Goal: Register for event/course

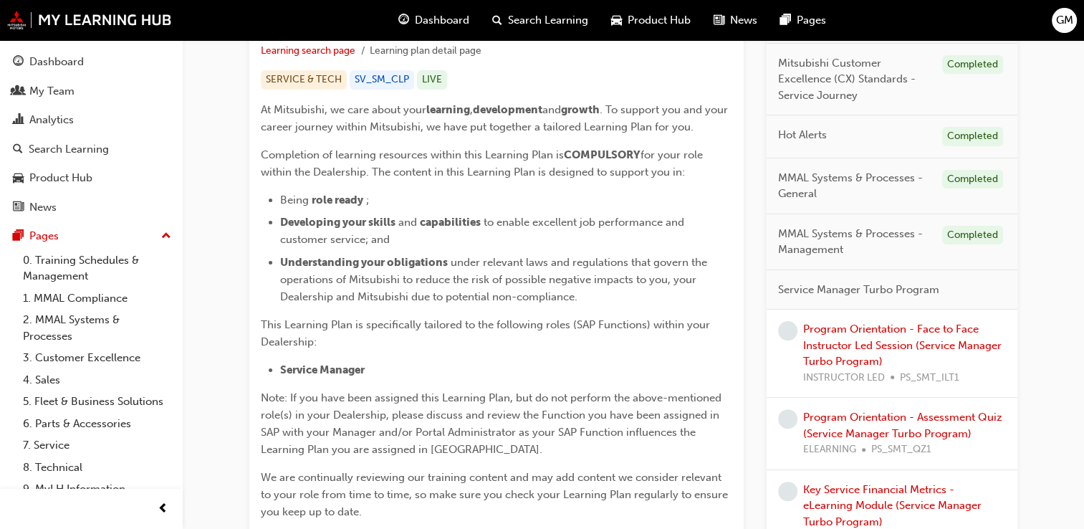
scroll to position [358, 0]
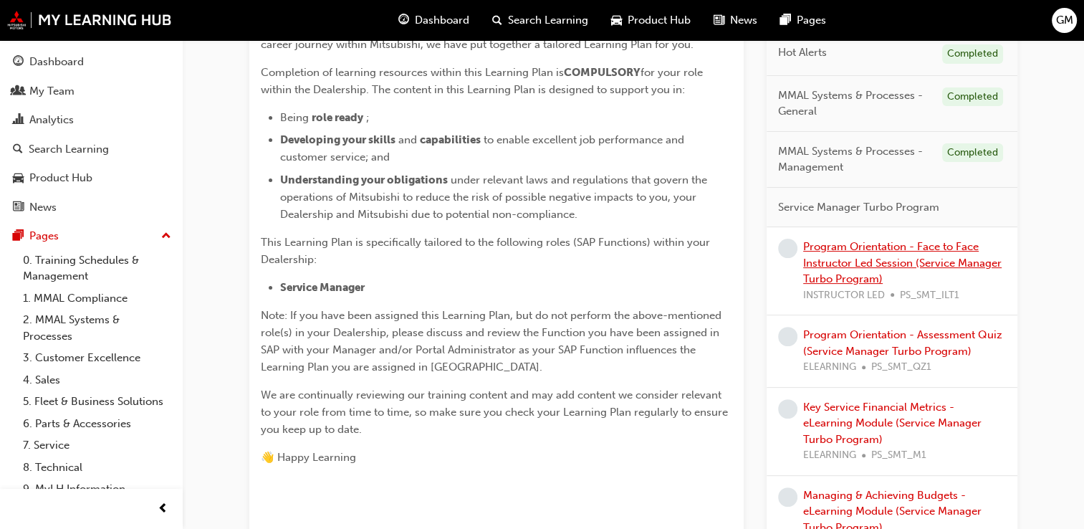
click at [847, 259] on link "Program Orientation - Face to Face Instructor Led Session (Service Manager Turb…" at bounding box center [902, 262] width 198 height 45
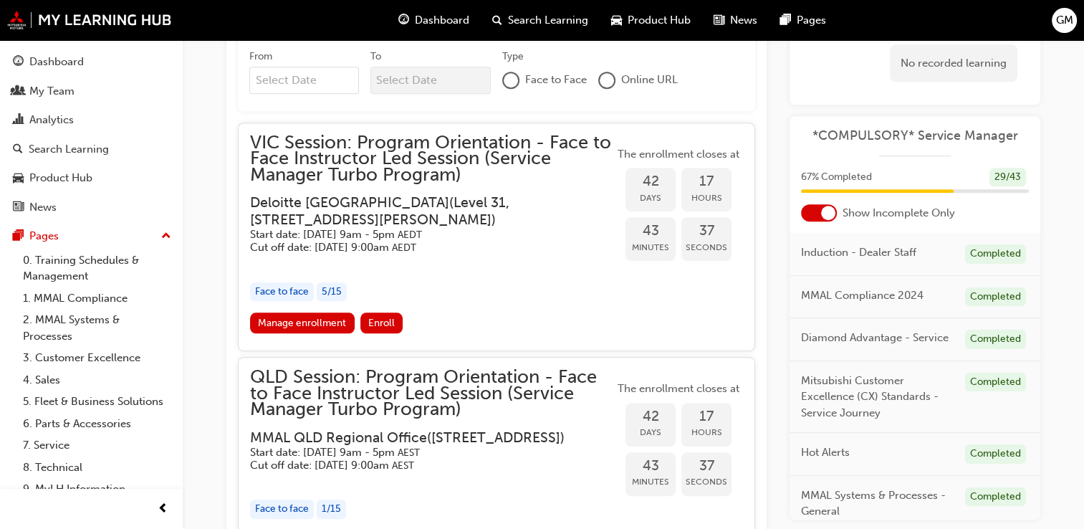
scroll to position [1319, 0]
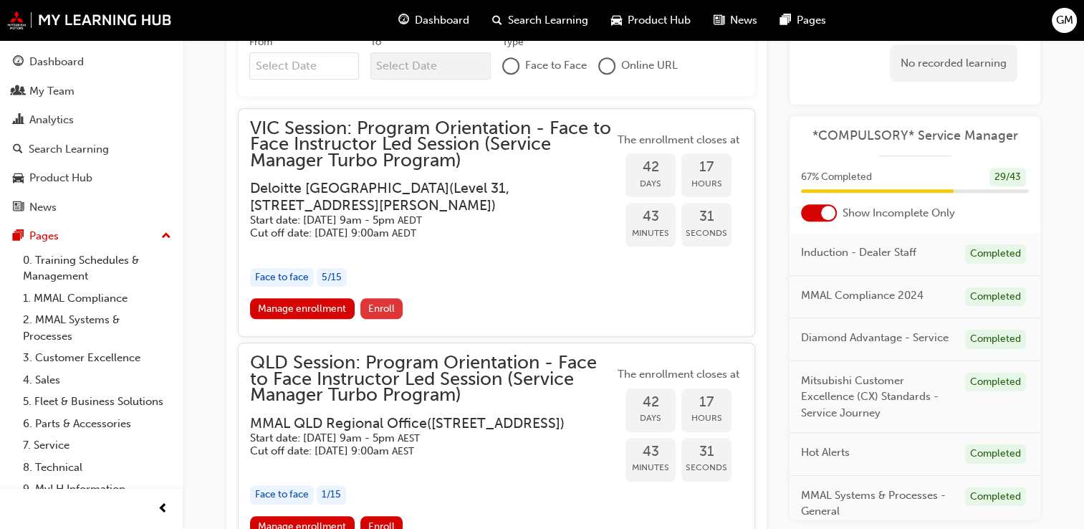
click at [381, 305] on span "Enroll" at bounding box center [381, 308] width 27 height 12
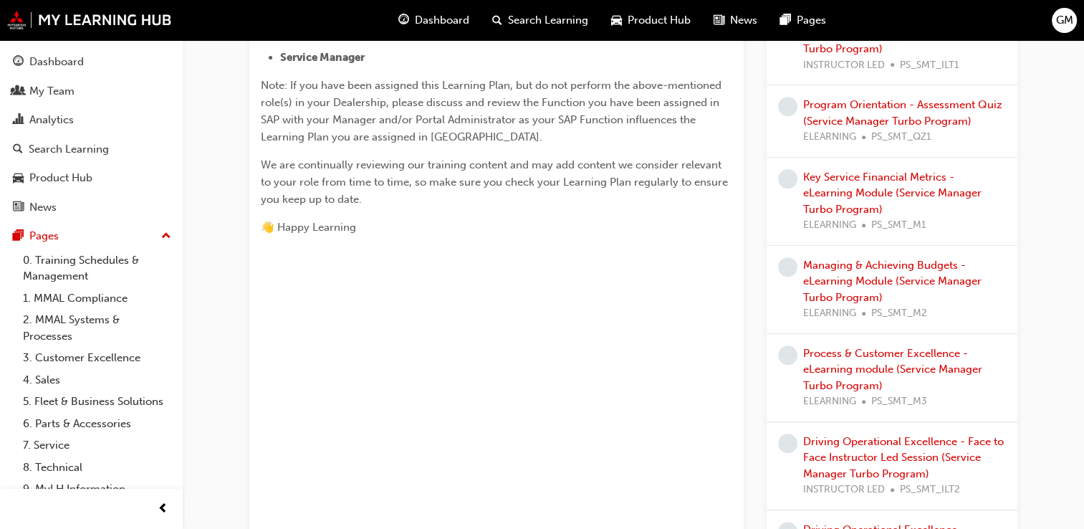
scroll to position [645, 0]
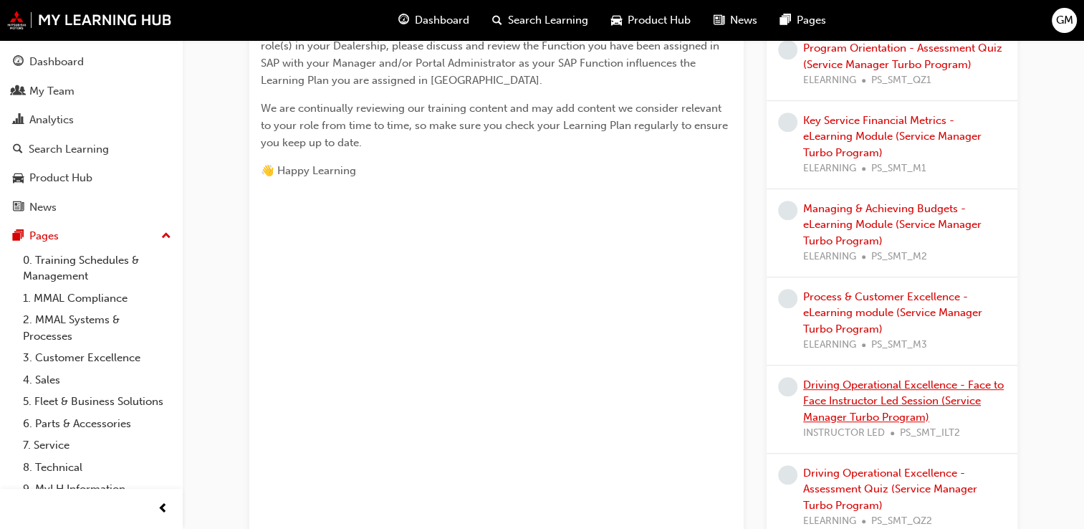
click at [870, 385] on link "Driving Operational Excellence - Face to Face Instructor Led Session (Service M…" at bounding box center [903, 400] width 201 height 45
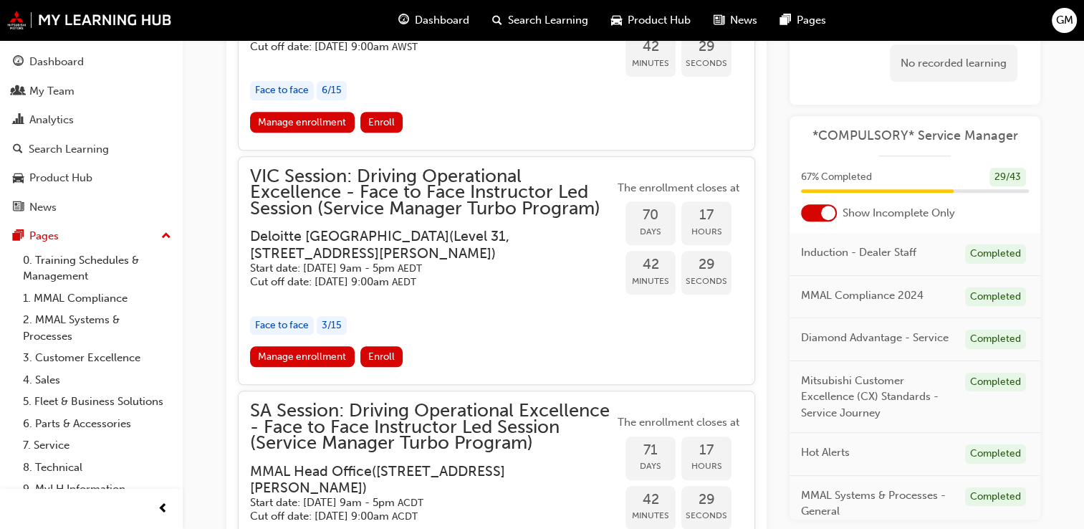
scroll to position [1406, 0]
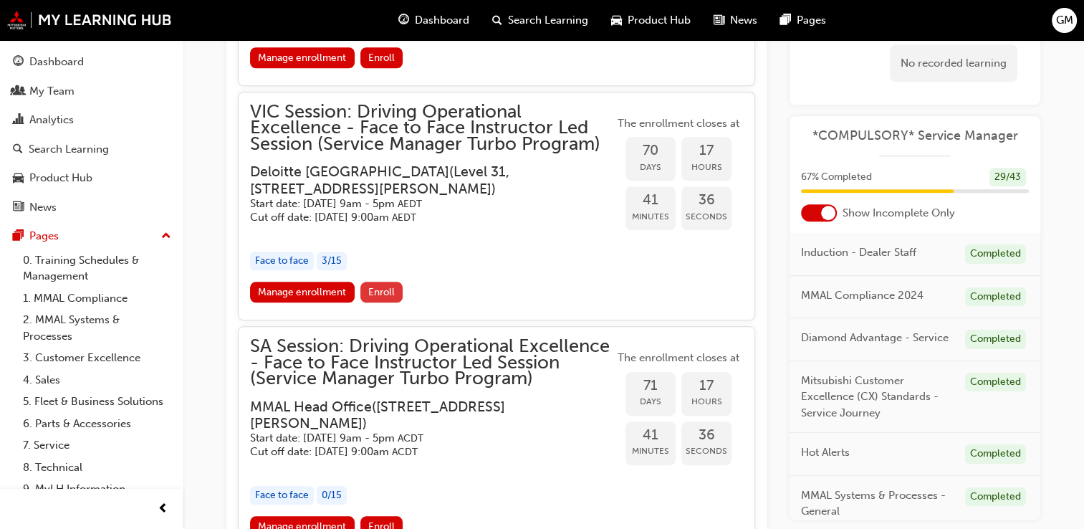
click at [392, 299] on button "Enroll" at bounding box center [381, 292] width 43 height 21
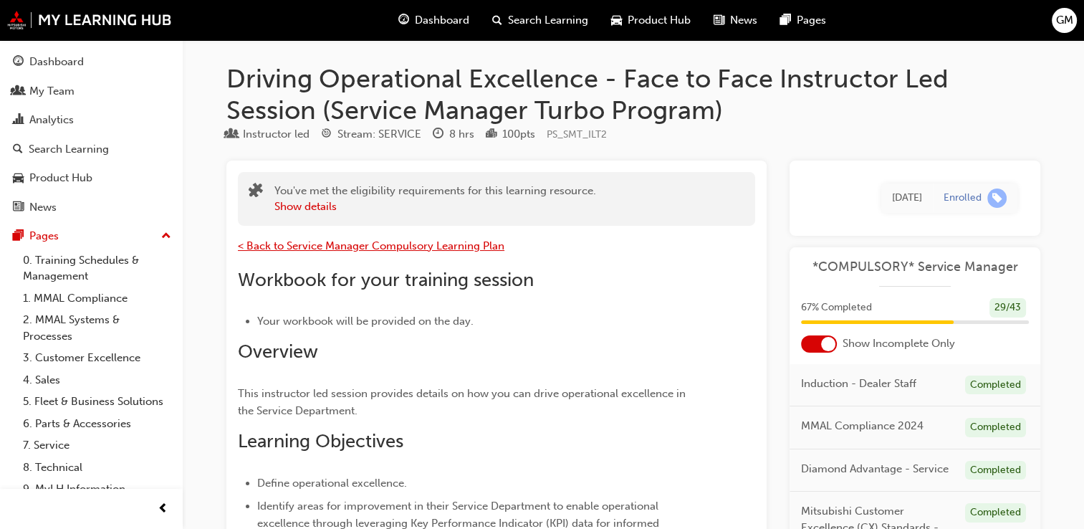
click at [294, 243] on span "< Back to Service Manager Compulsory Learning Plan" at bounding box center [371, 245] width 266 height 13
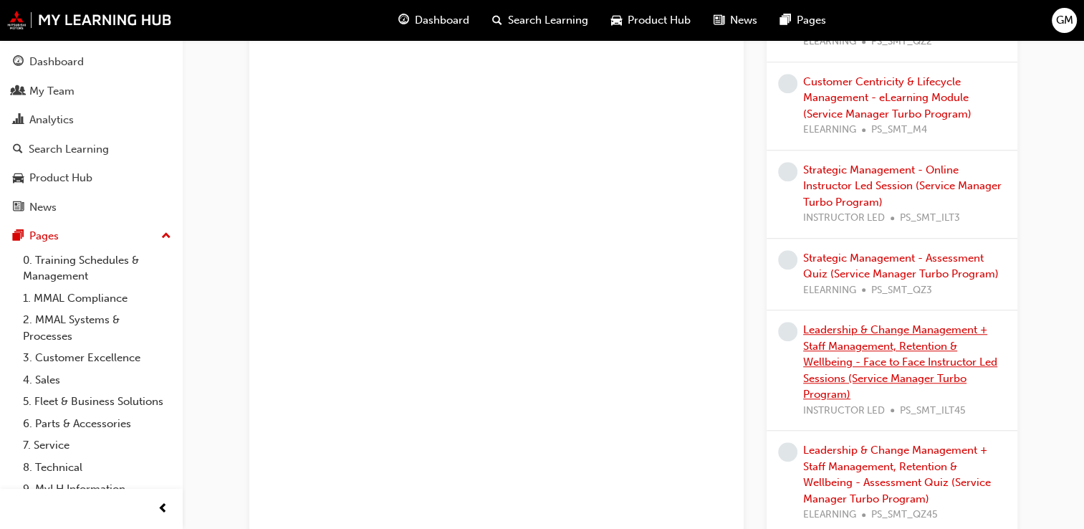
scroll to position [1218, 0]
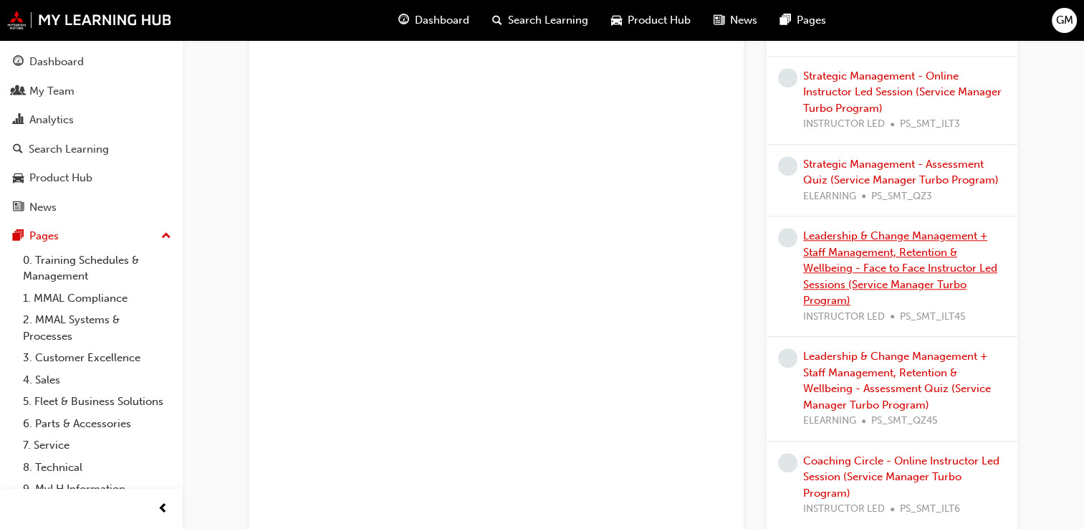
click at [900, 249] on link "Leadership & Change Management + Staff Management, Retention & Wellbeing - Face…" at bounding box center [900, 267] width 194 height 77
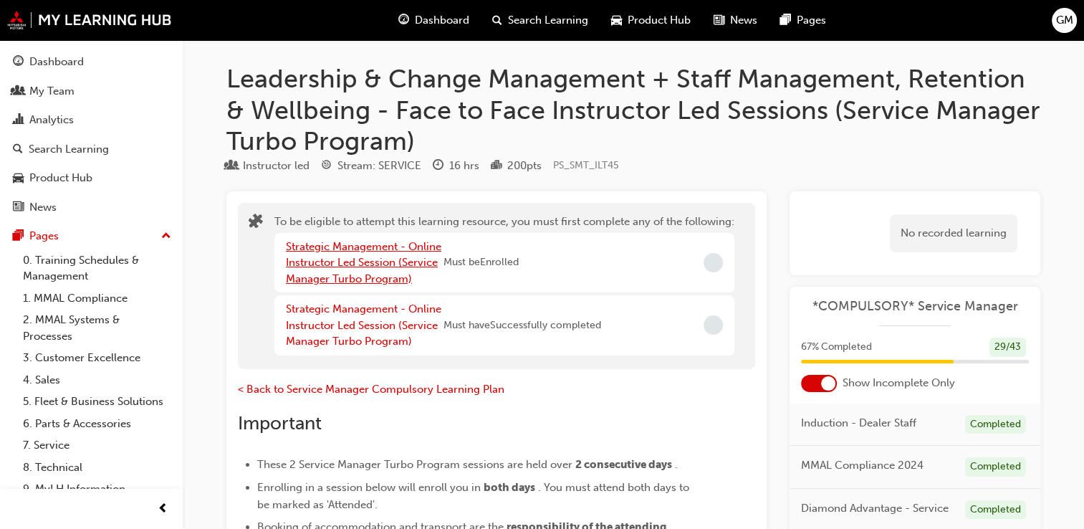
click at [344, 259] on link "Strategic Management - Online Instructor Led Session (Service Manager Turbo Pro…" at bounding box center [363, 262] width 155 height 45
